Goal: Navigation & Orientation: Find specific page/section

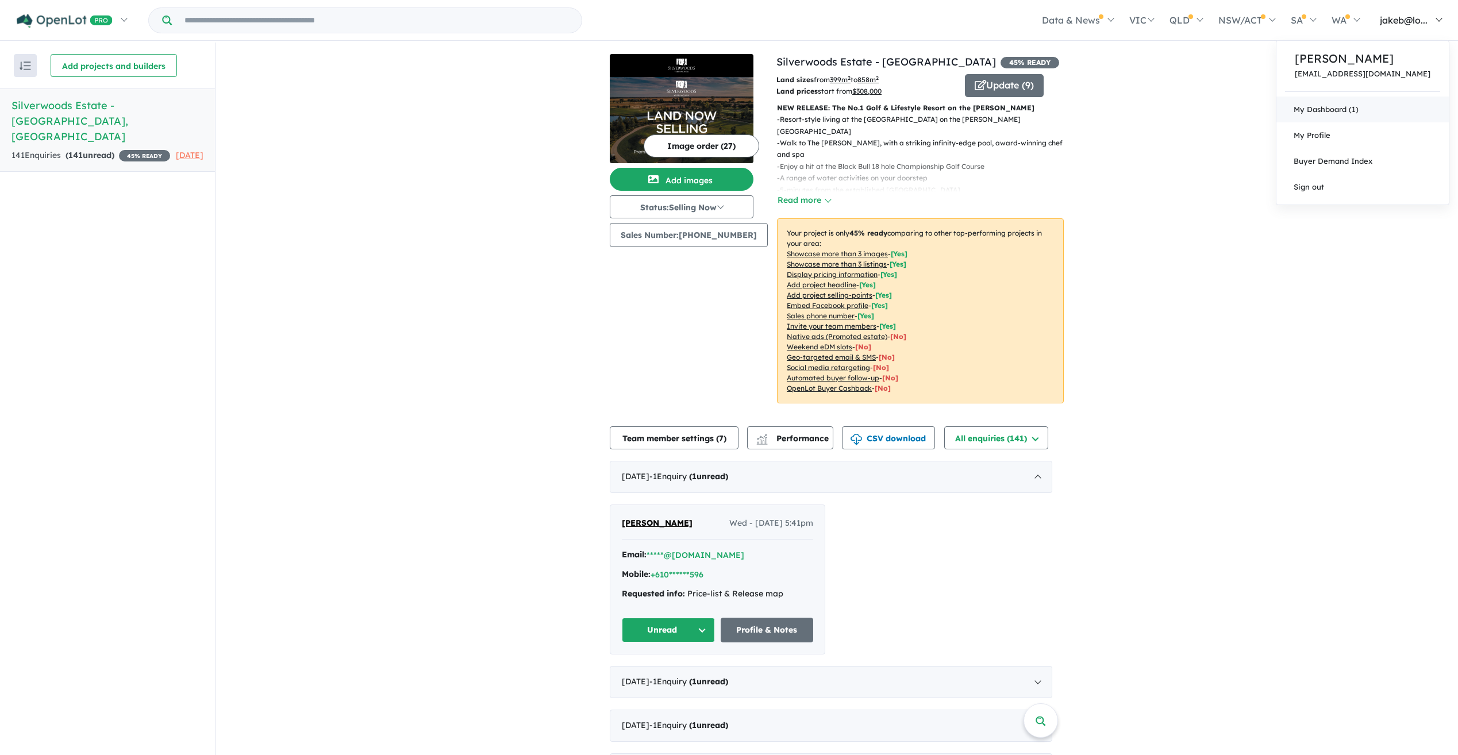
click at [1373, 114] on link "My Dashboard (1)" at bounding box center [1362, 110] width 172 height 26
click at [64, 103] on h5 "Silverwoods Estate - [GEOGRAPHIC_DATA] , [GEOGRAPHIC_DATA]" at bounding box center [107, 121] width 192 height 47
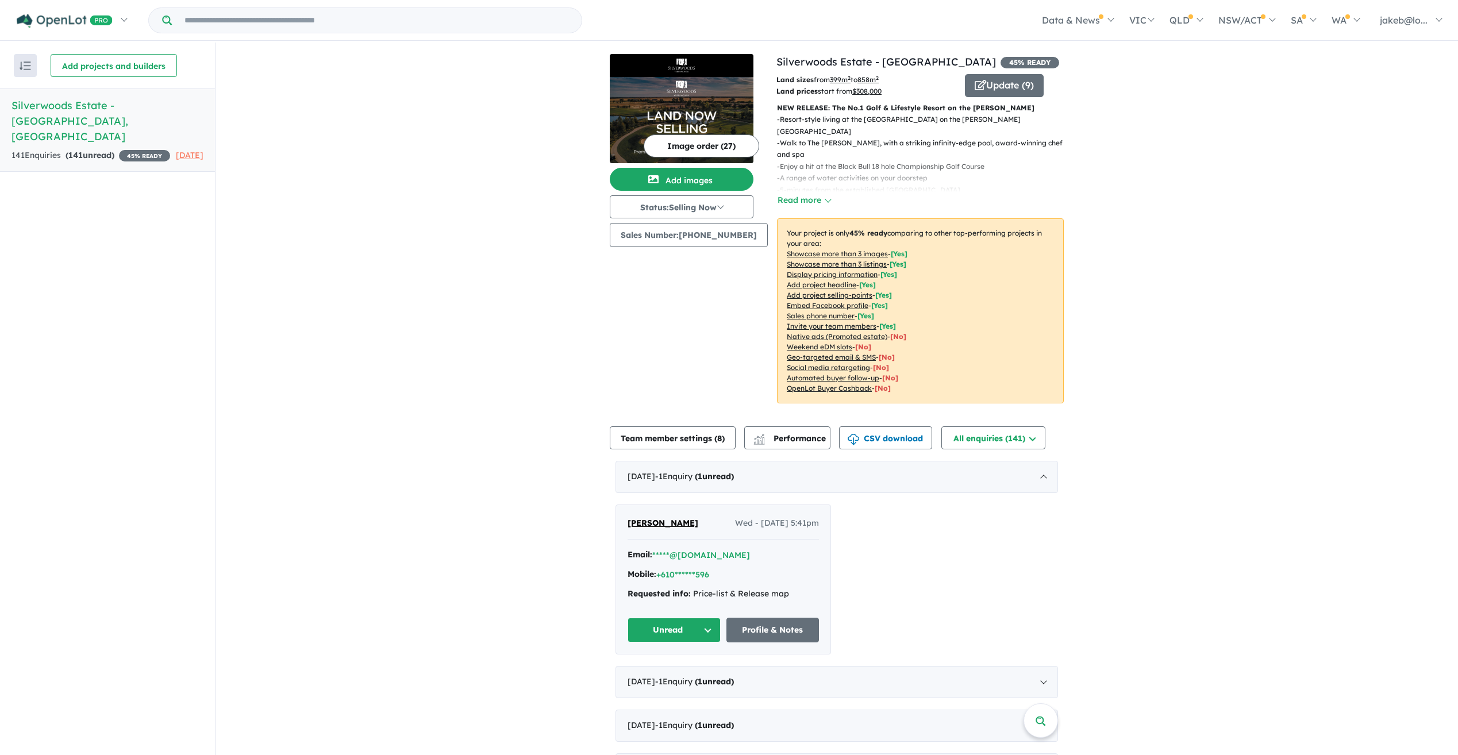
click at [65, 98] on h5 "Silverwoods Estate - [GEOGRAPHIC_DATA] , [GEOGRAPHIC_DATA]" at bounding box center [107, 121] width 192 height 47
click at [827, 60] on link "Silverwoods Estate - [GEOGRAPHIC_DATA]" at bounding box center [885, 61] width 219 height 13
